Goal: Transaction & Acquisition: Purchase product/service

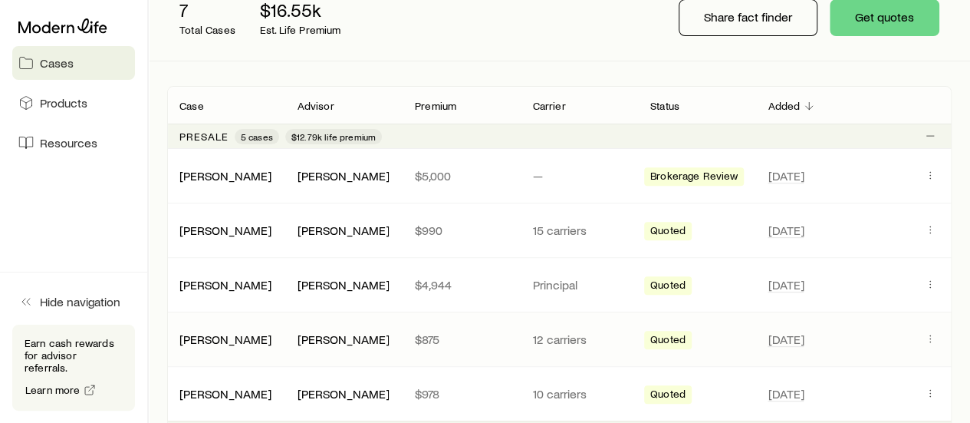
scroll to position [153, 0]
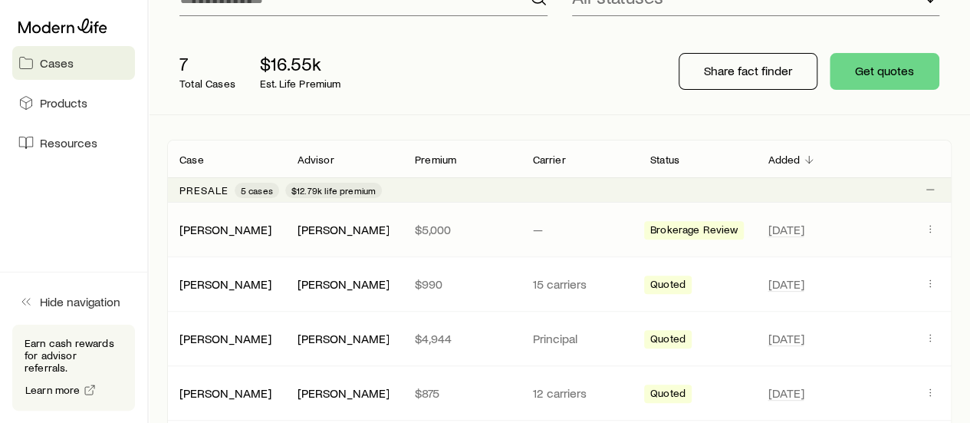
click at [660, 235] on span "Brokerage Review" at bounding box center [694, 231] width 88 height 16
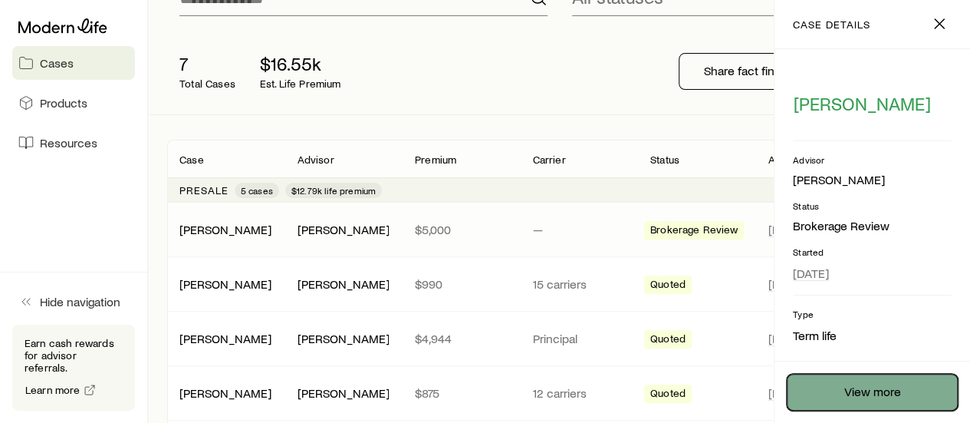
click at [896, 384] on link "View more" at bounding box center [872, 392] width 171 height 37
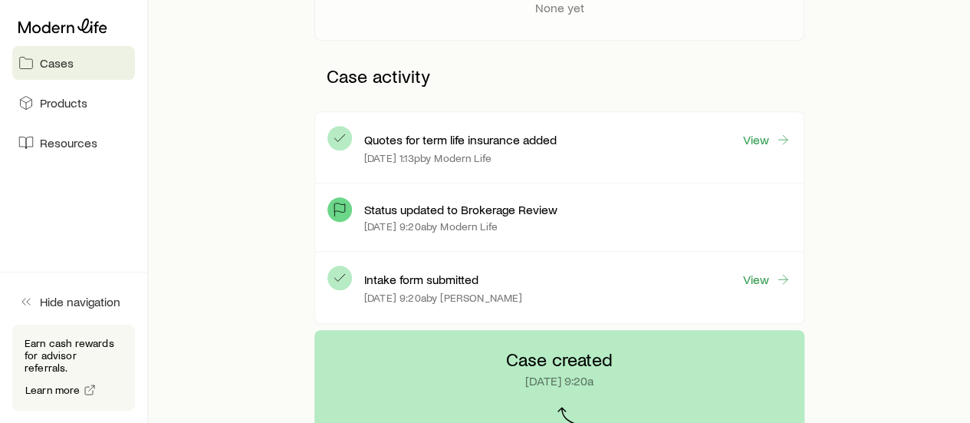
scroll to position [383, 0]
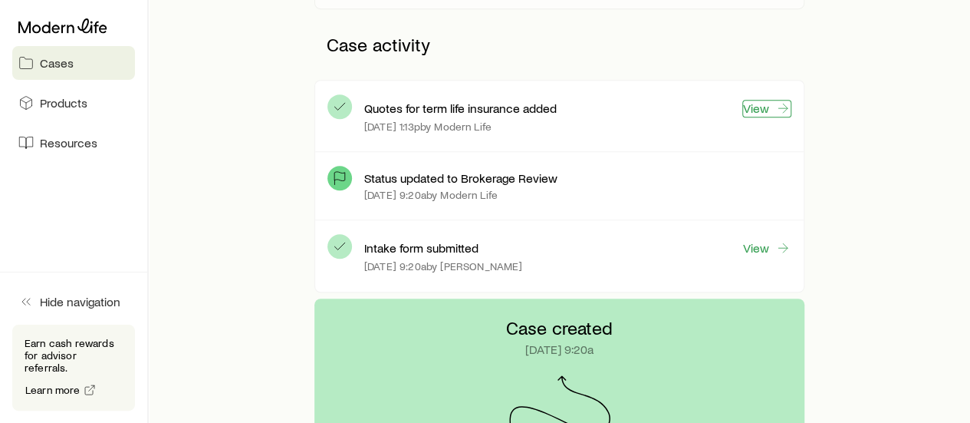
click at [762, 108] on link "View" at bounding box center [766, 109] width 49 height 18
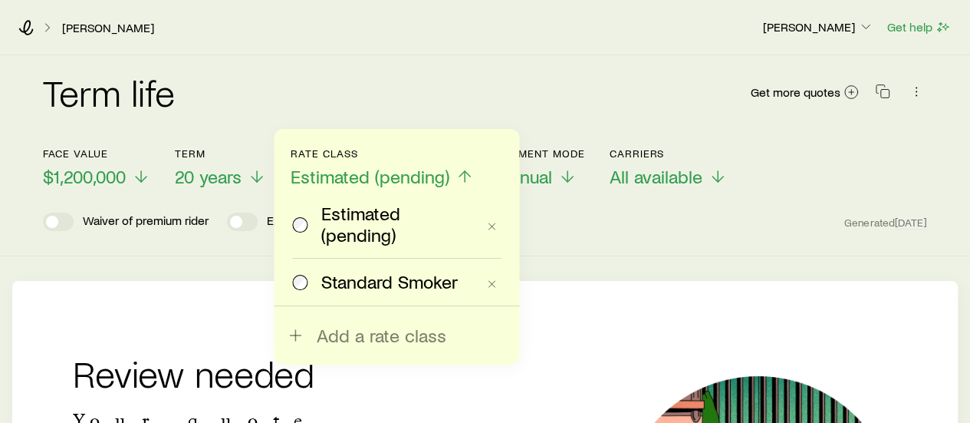
click at [634, 66] on div "Term life Get more quotes" at bounding box center [485, 101] width 884 height 92
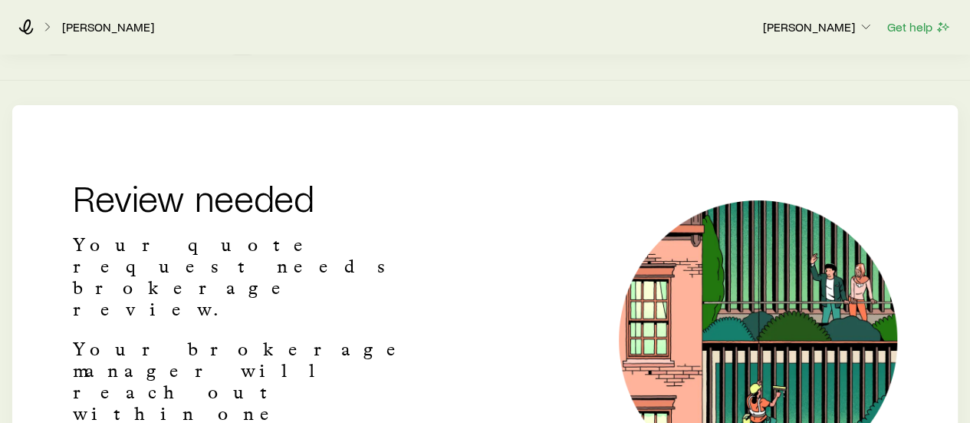
scroll to position [230, 0]
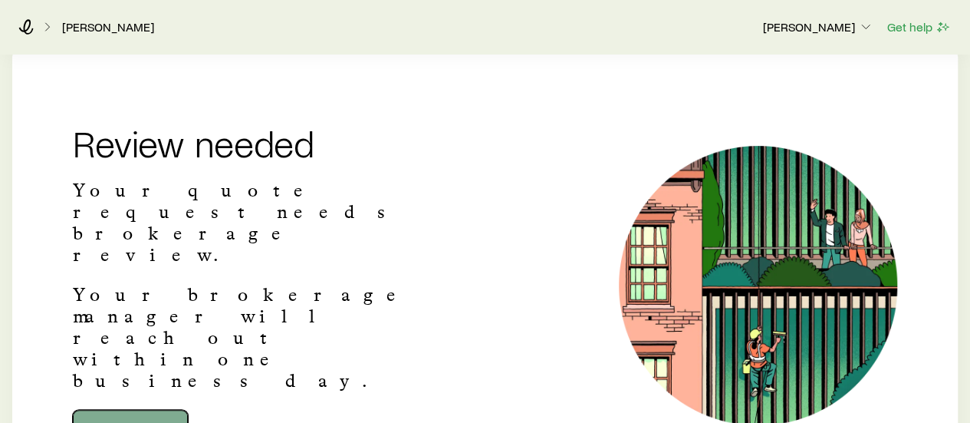
click at [146, 410] on link "Go to dashboard" at bounding box center [130, 428] width 115 height 37
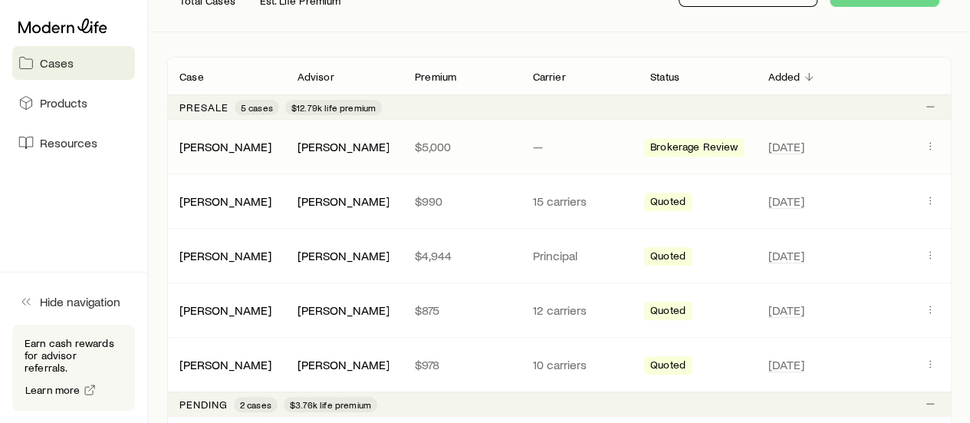
scroll to position [230, 0]
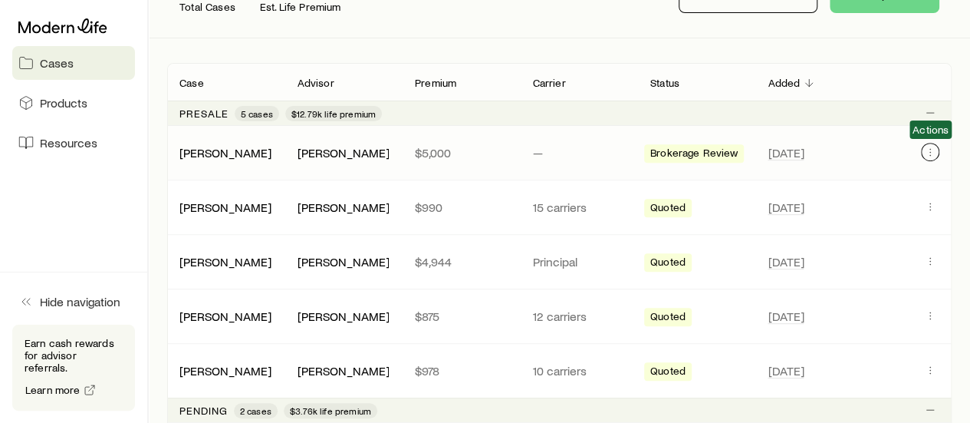
click at [930, 155] on icon "Client cases" at bounding box center [930, 155] width 1 height 1
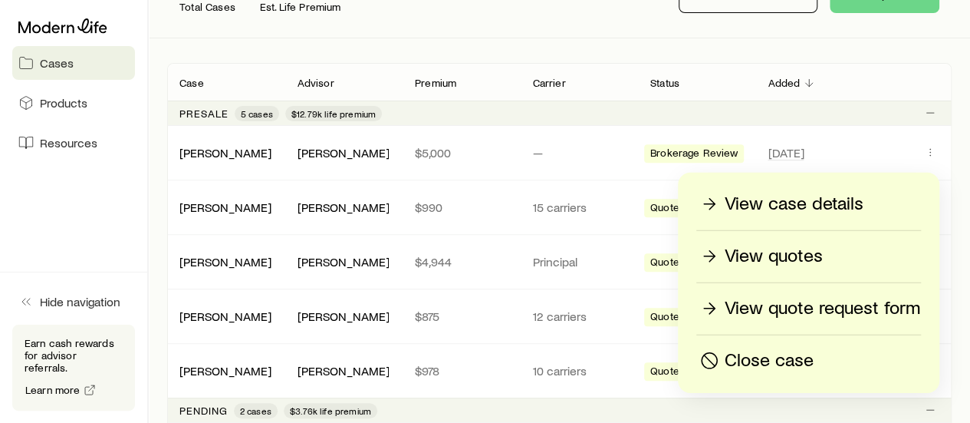
click at [810, 252] on p "View quotes" at bounding box center [774, 256] width 98 height 25
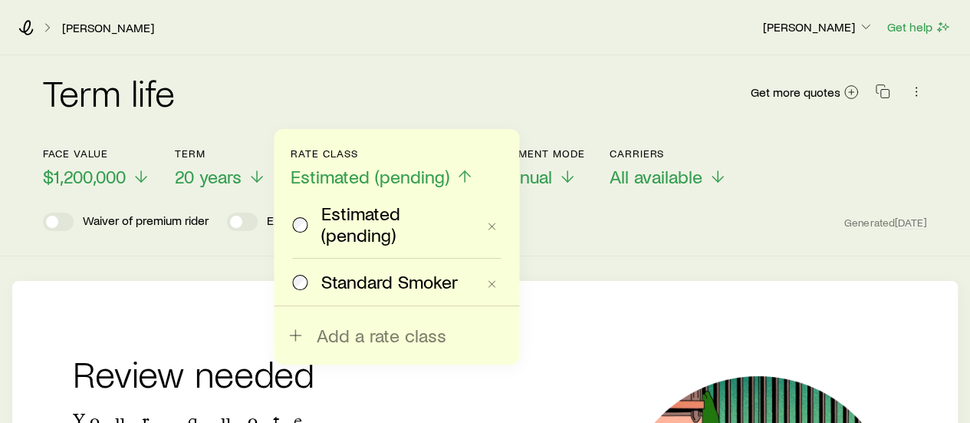
click at [352, 92] on div "Term life Get more quotes" at bounding box center [485, 101] width 884 height 55
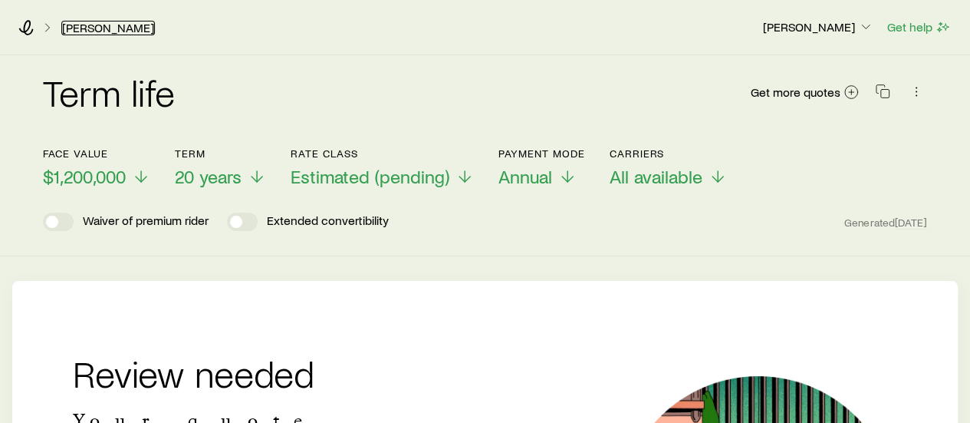
click at [104, 27] on link "[PERSON_NAME]" at bounding box center [108, 28] width 94 height 15
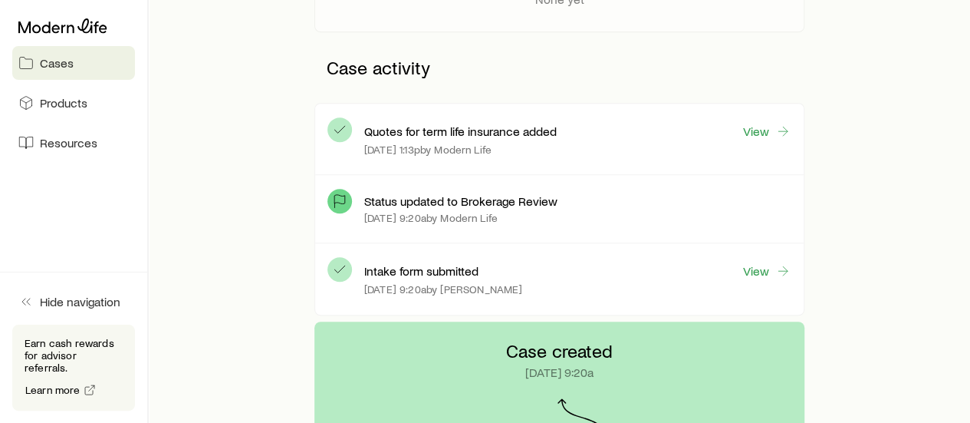
scroll to position [383, 0]
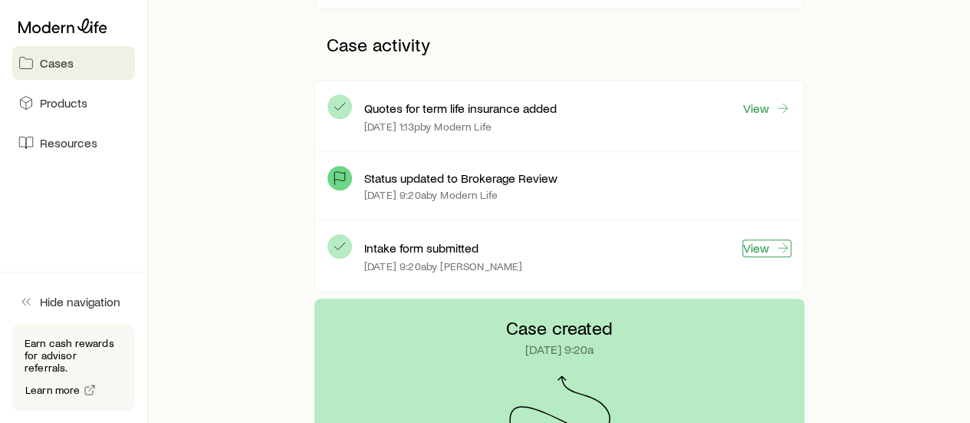
click at [765, 245] on link "View" at bounding box center [766, 248] width 49 height 18
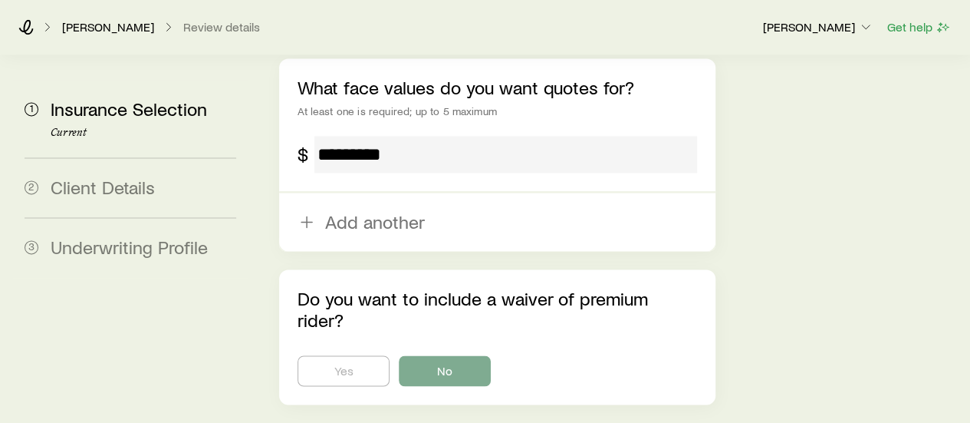
scroll to position [1139, 0]
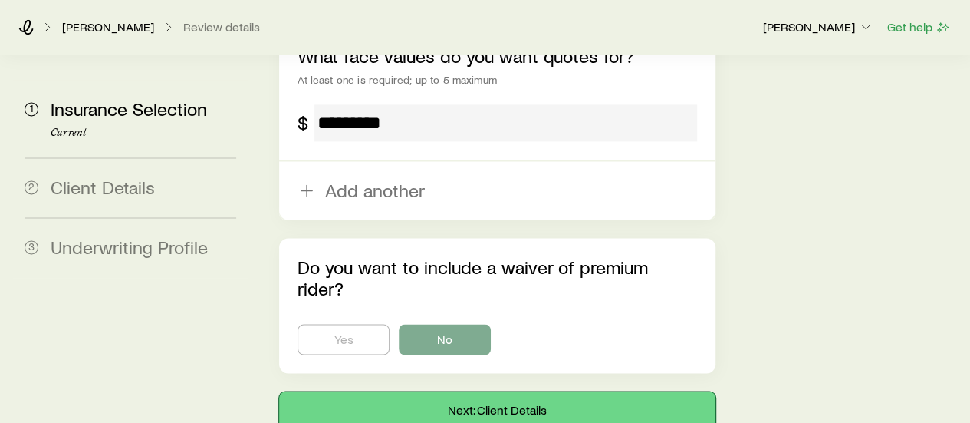
click at [464, 391] on button "Next: Client Details" at bounding box center [497, 409] width 436 height 37
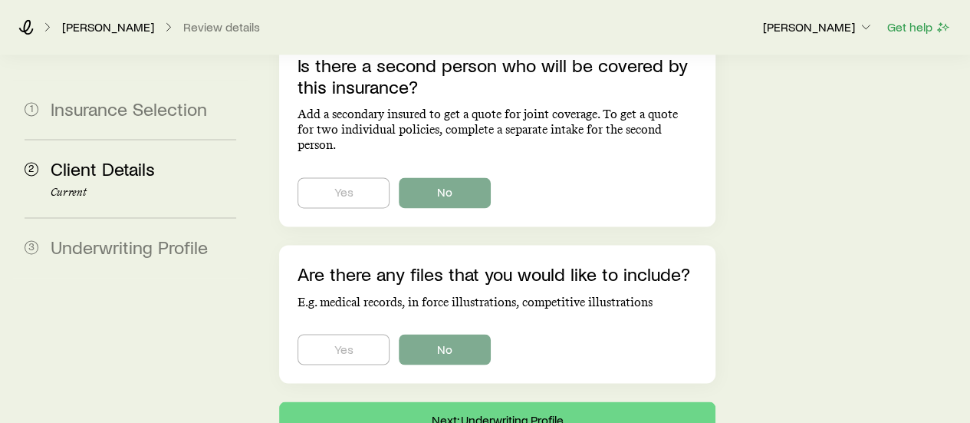
scroll to position [1190, 0]
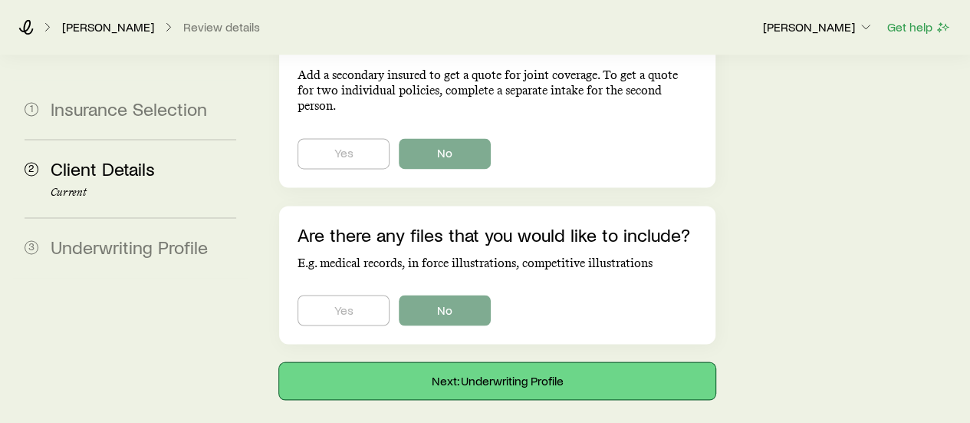
click at [475, 362] on button "Next: Underwriting Profile" at bounding box center [497, 380] width 436 height 37
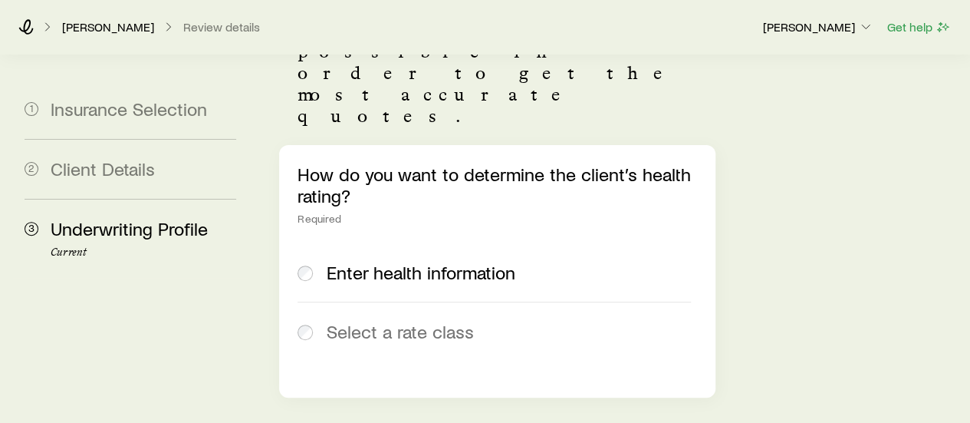
scroll to position [230, 0]
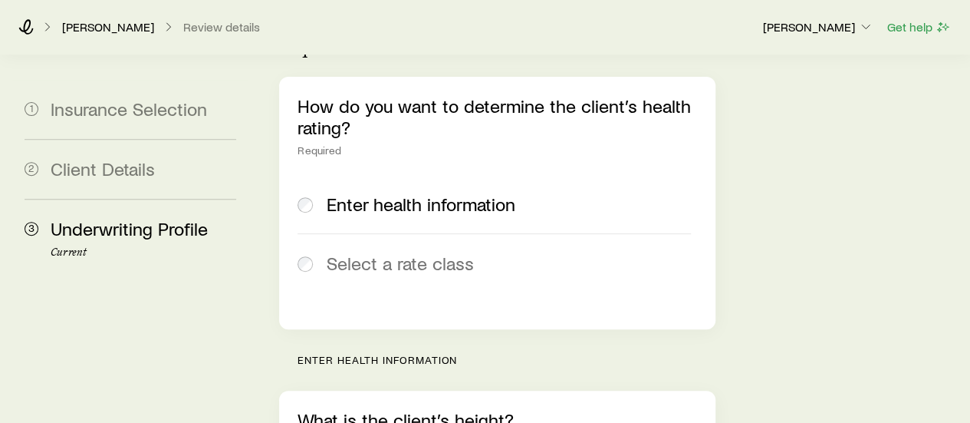
click at [348, 252] on span "Select a rate class" at bounding box center [400, 262] width 147 height 21
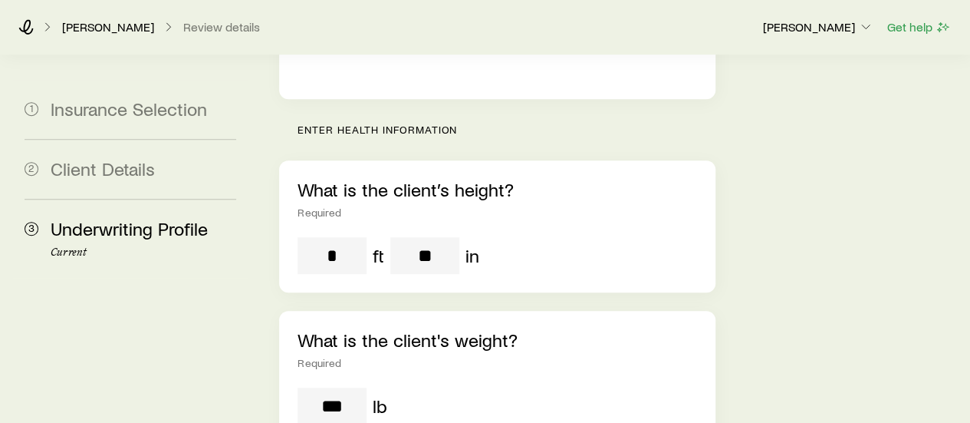
scroll to position [0, 0]
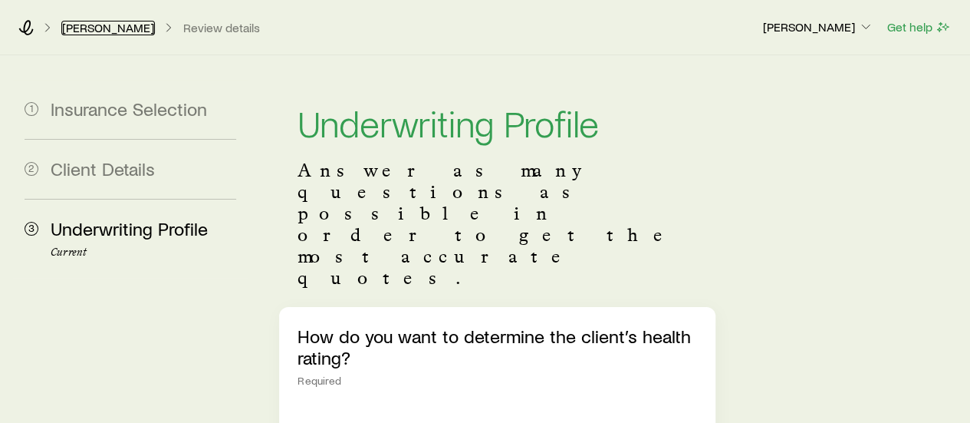
click at [125, 32] on link "[PERSON_NAME]" at bounding box center [108, 28] width 94 height 15
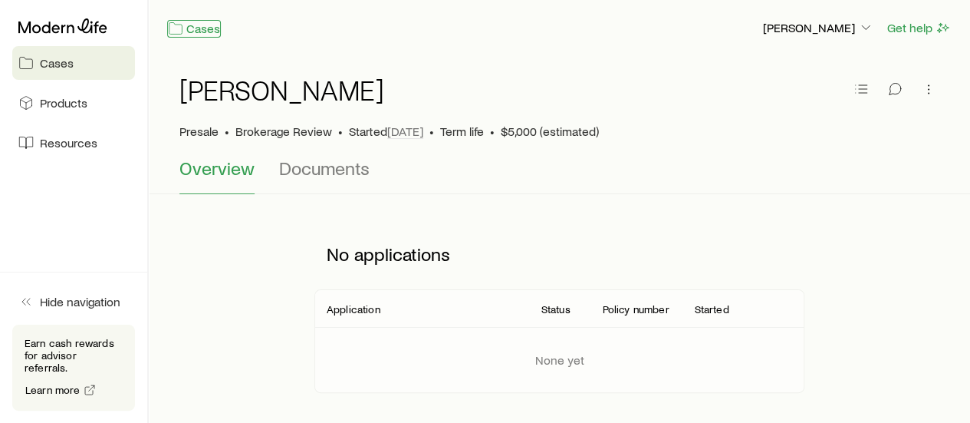
click at [206, 25] on link "Cases" at bounding box center [194, 29] width 54 height 18
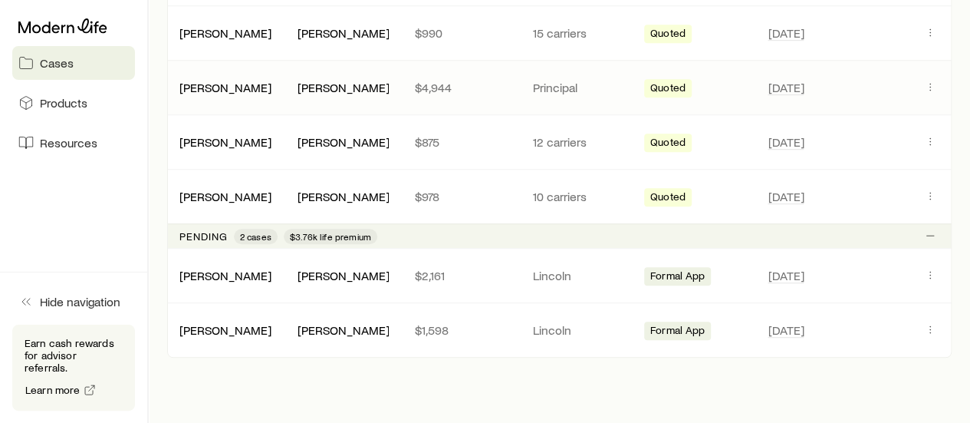
scroll to position [311, 0]
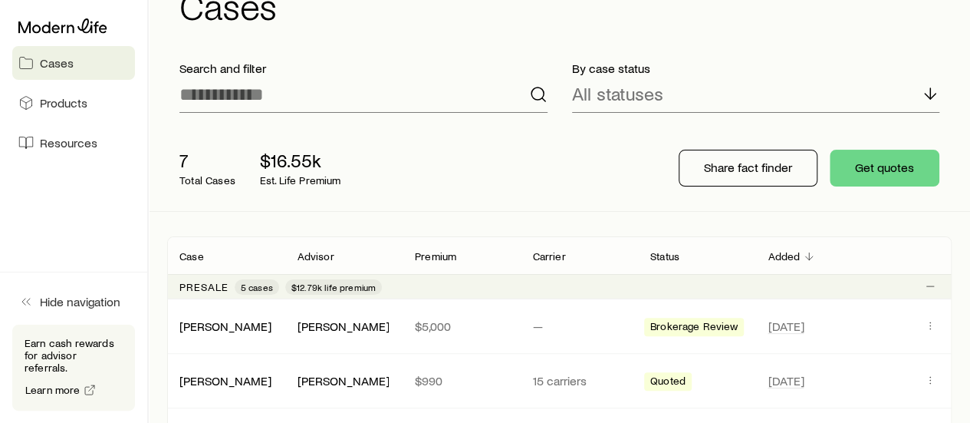
scroll to position [77, 0]
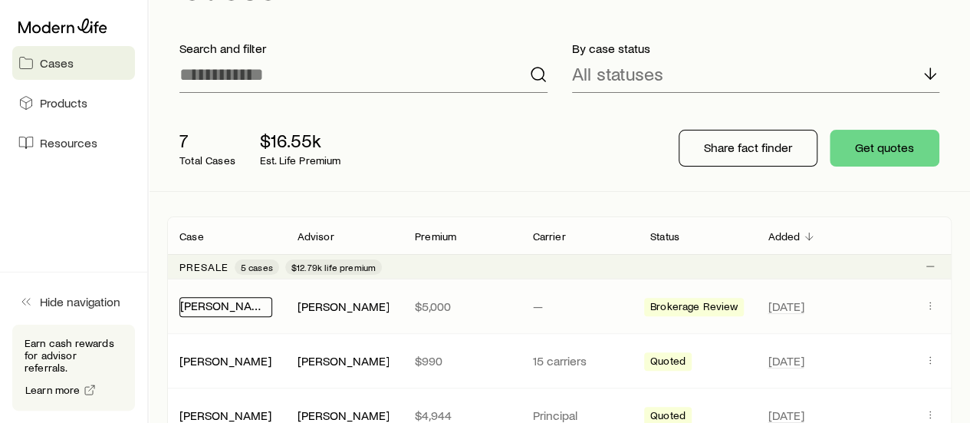
click at [247, 310] on link "[PERSON_NAME]" at bounding box center [226, 305] width 92 height 15
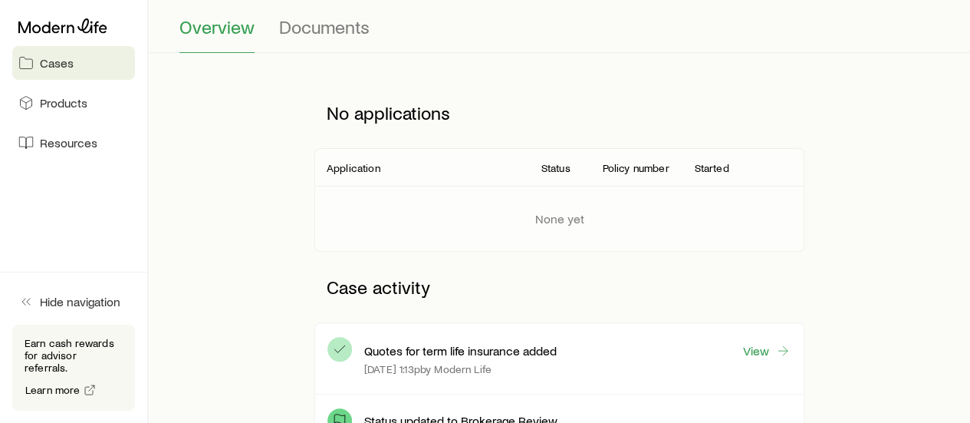
scroll to position [230, 0]
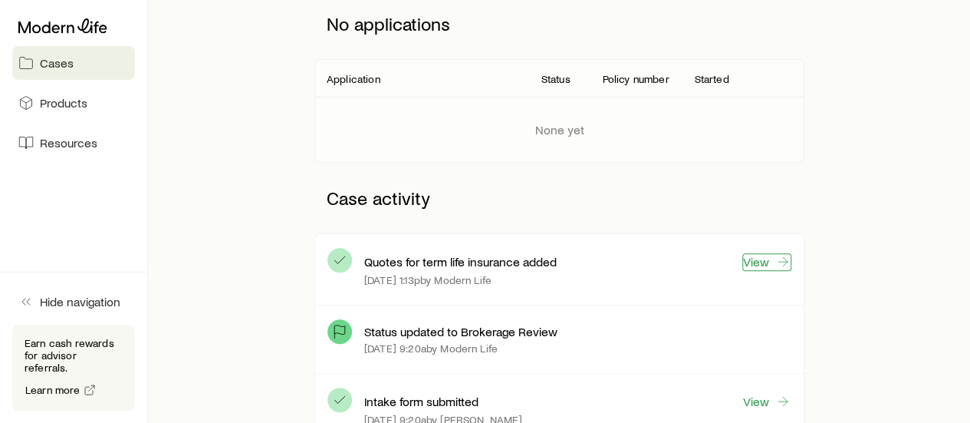
click at [765, 257] on link "View" at bounding box center [766, 262] width 49 height 18
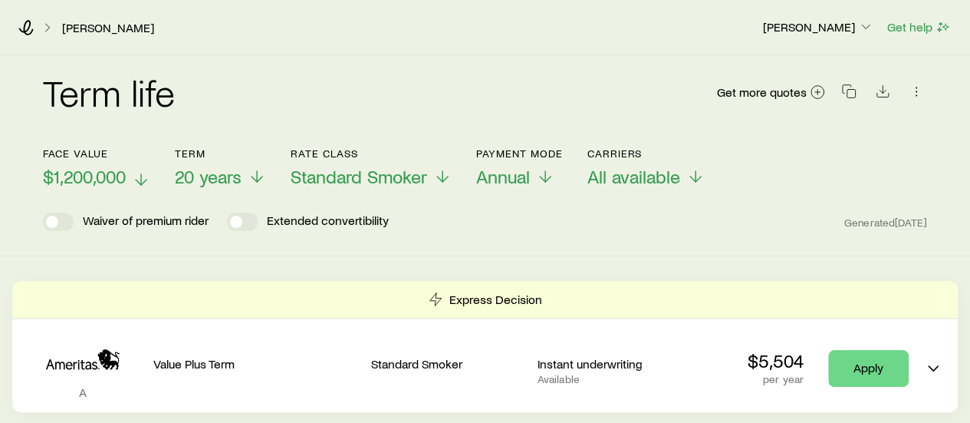
click at [120, 176] on span "$1,200,000" at bounding box center [84, 176] width 83 height 21
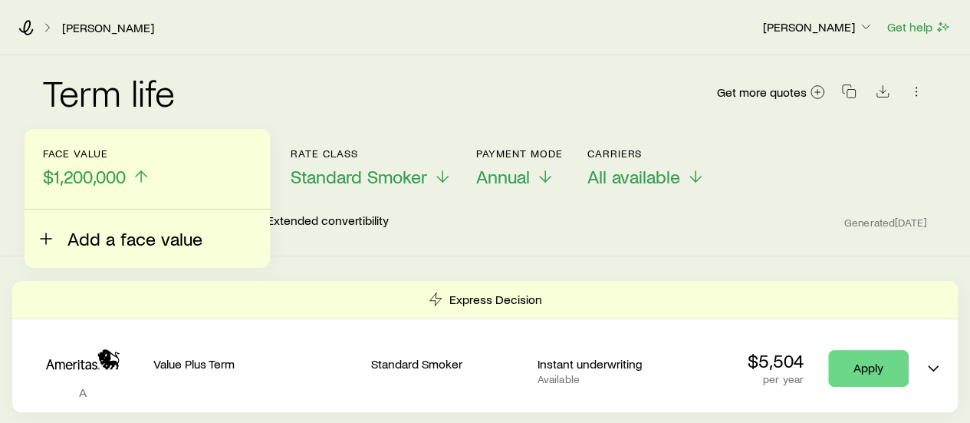
click at [153, 245] on span "Add a face value" at bounding box center [134, 238] width 135 height 21
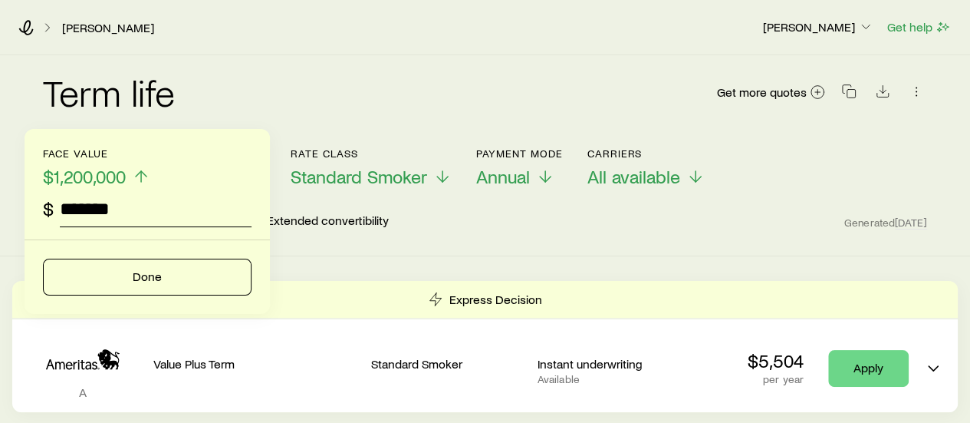
type input "*******"
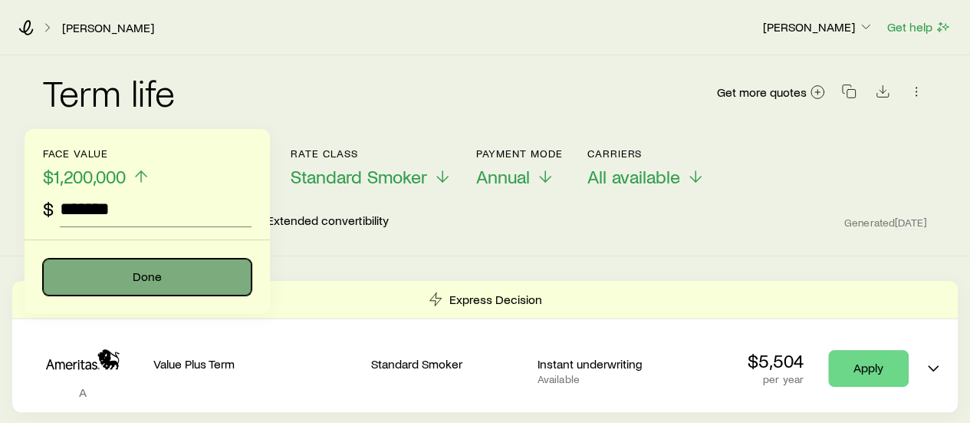
click at [184, 285] on button "Done" at bounding box center [147, 276] width 209 height 37
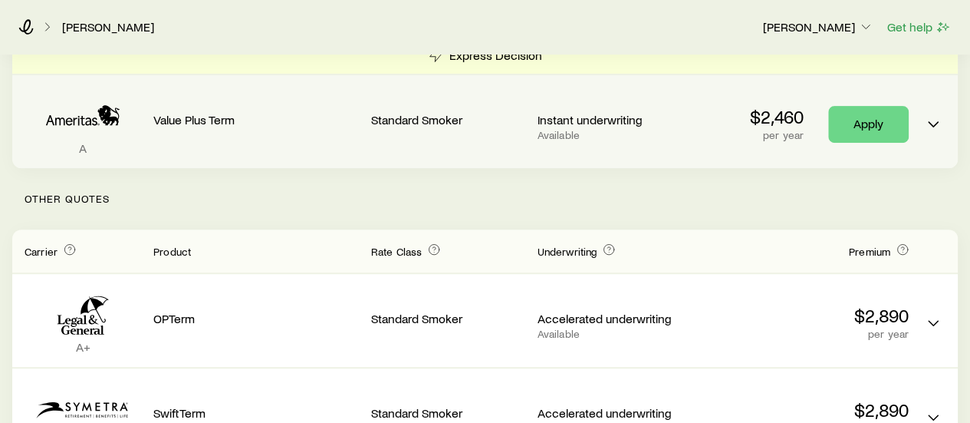
scroll to position [153, 0]
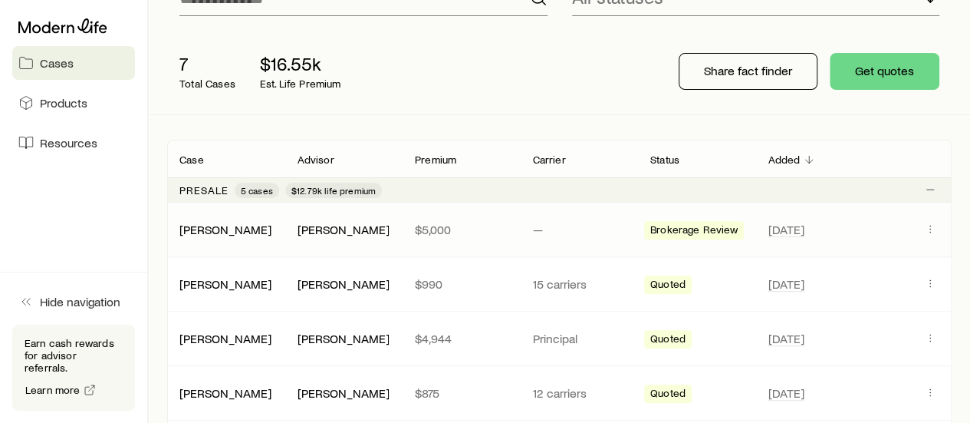
scroll to position [230, 0]
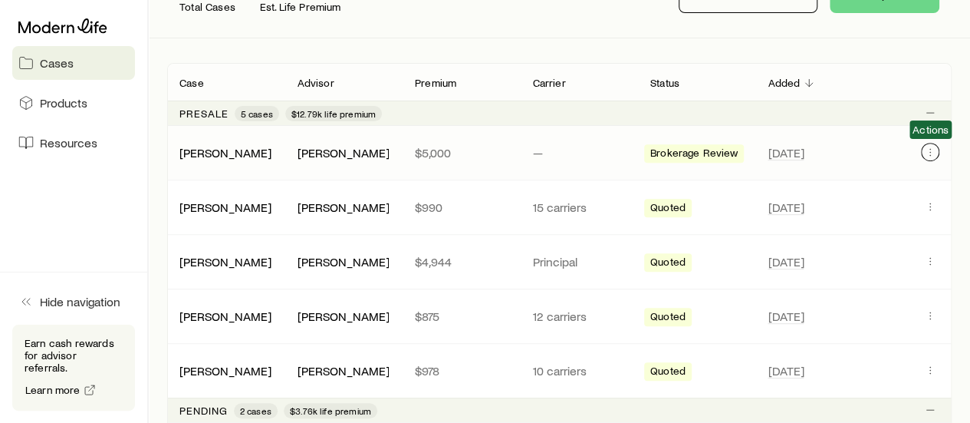
click at [929, 153] on icon "Client cases" at bounding box center [930, 152] width 12 height 12
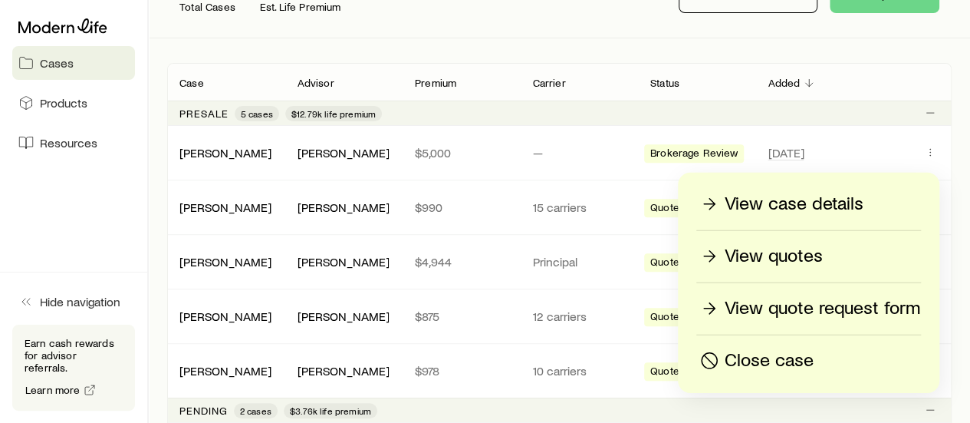
click at [150, 142] on div "Chuck Tull Get help Cases Search and filter By case status All statuses 7 Total…" at bounding box center [559, 266] width 821 height 992
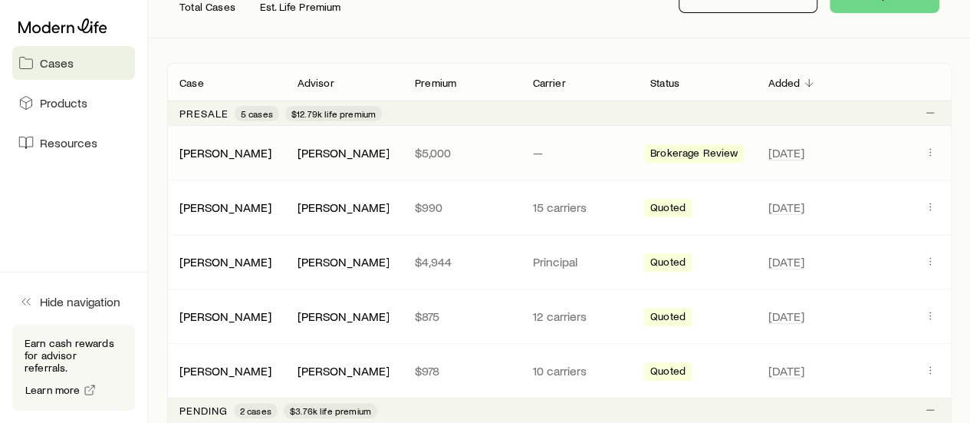
scroll to position [0, 0]
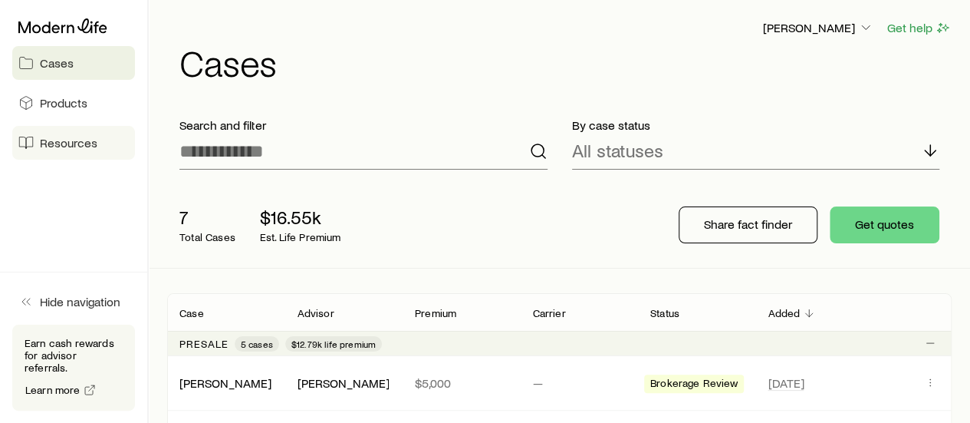
click at [64, 137] on span "Resources" at bounding box center [69, 142] width 58 height 15
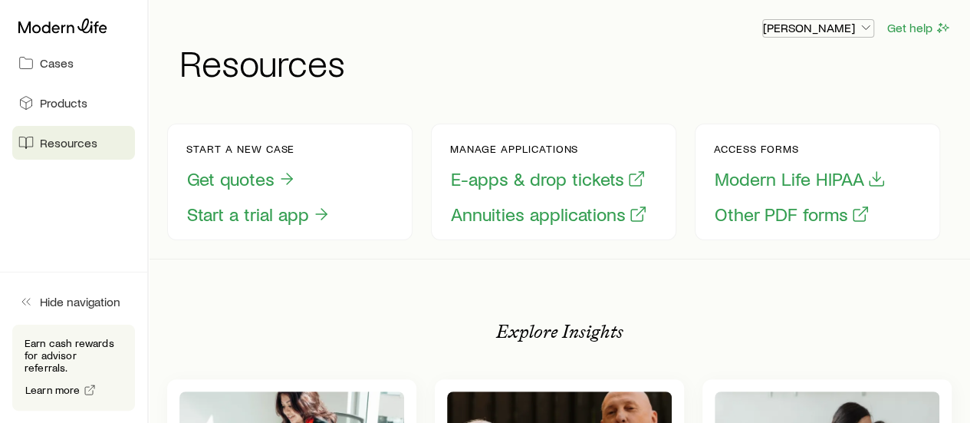
click at [842, 34] on p "[PERSON_NAME]" at bounding box center [818, 27] width 110 height 15
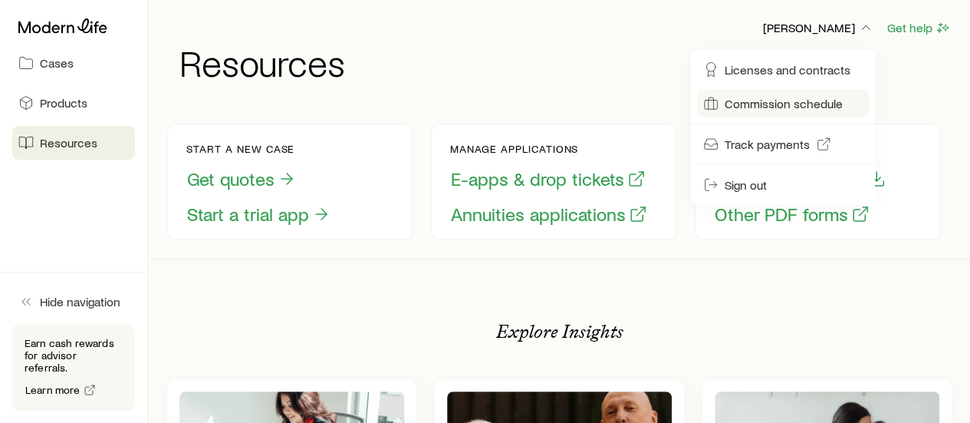
click at [813, 103] on span "Commission schedule" at bounding box center [784, 103] width 118 height 15
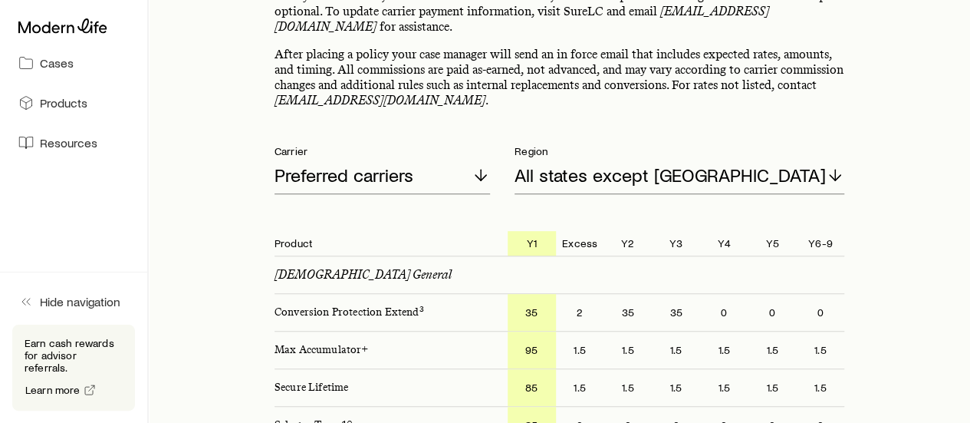
scroll to position [230, 0]
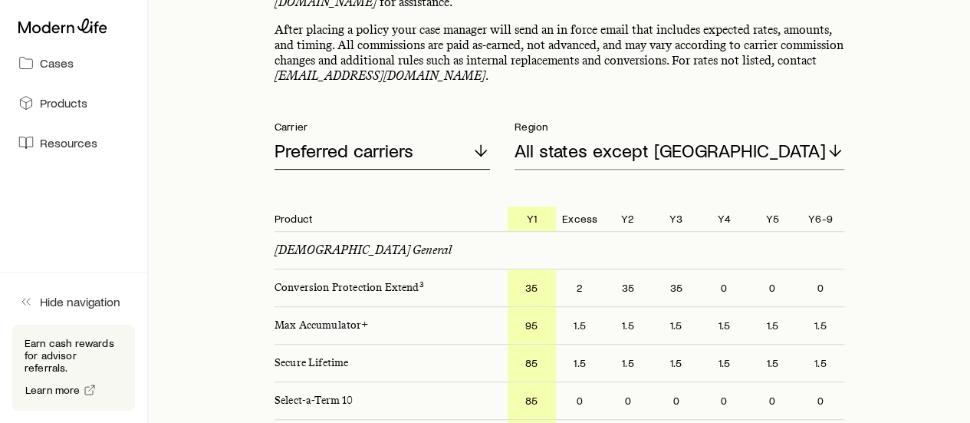
click at [441, 148] on div "Preferred carriers" at bounding box center [383, 151] width 216 height 37
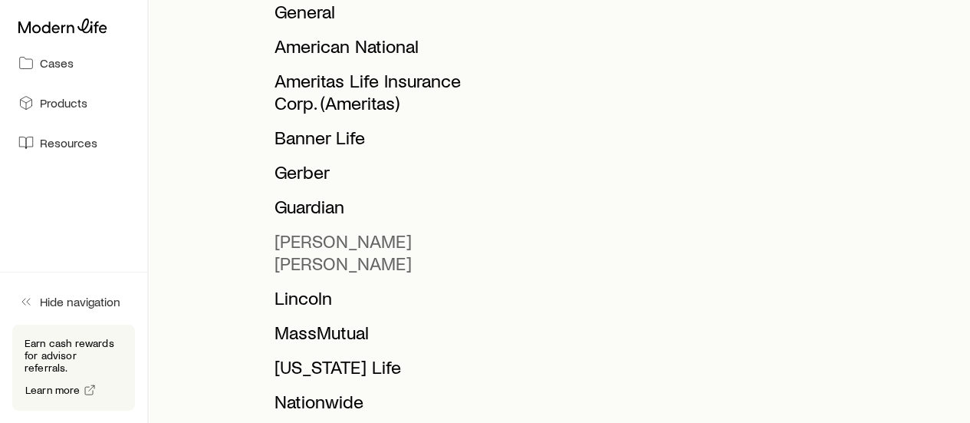
scroll to position [614, 0]
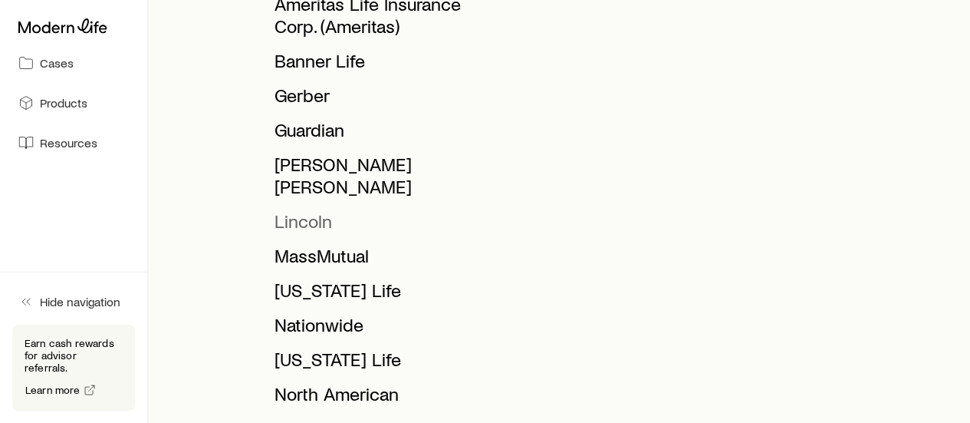
click at [322, 209] on span "Lincoln" at bounding box center [304, 220] width 58 height 22
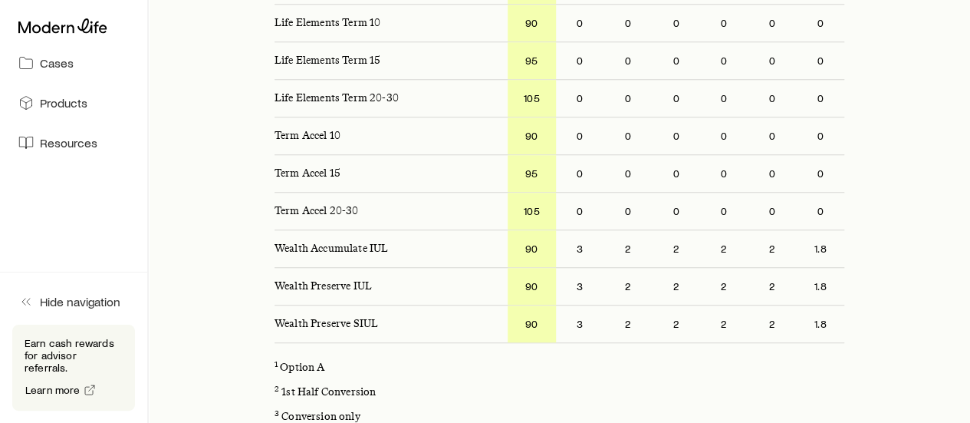
scroll to position [537, 0]
